Goal: Information Seeking & Learning: Check status

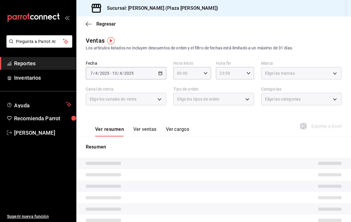
click at [29, 61] on span "Reportes" at bounding box center [42, 63] width 57 height 8
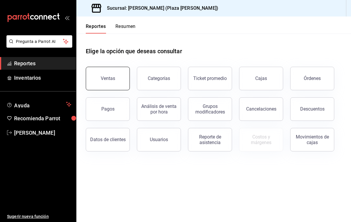
click at [107, 78] on div "Ventas" at bounding box center [108, 79] width 14 height 6
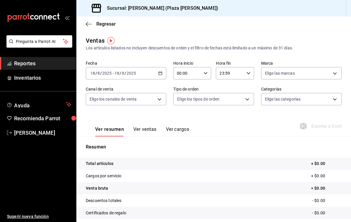
click at [161, 74] on icon "button" at bounding box center [160, 73] width 4 height 4
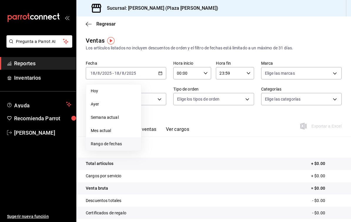
click at [112, 142] on span "Rango de fechas" at bounding box center [114, 144] width 46 height 6
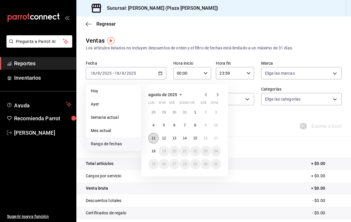
click at [154, 135] on button "11" at bounding box center [153, 138] width 10 height 11
click at [218, 140] on button "17" at bounding box center [216, 138] width 10 height 11
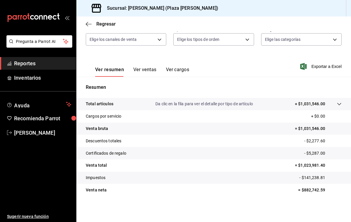
scroll to position [60, 0]
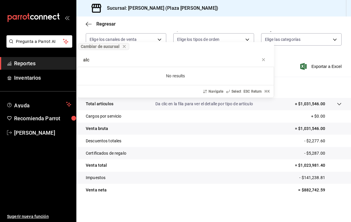
type input "ala"
